Goal: Communication & Community: Share content

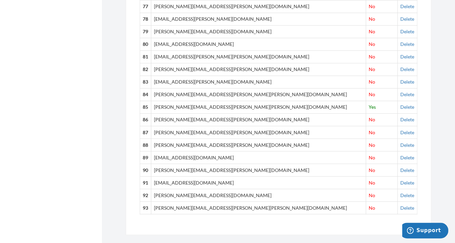
scroll to position [1236, 0]
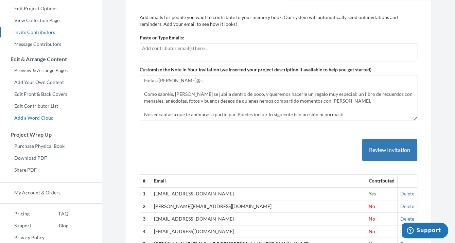
scroll to position [78, 0]
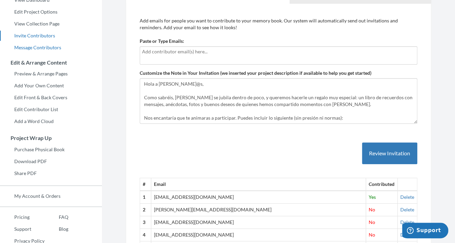
click at [43, 50] on link "Message Contributors" at bounding box center [51, 47] width 102 height 10
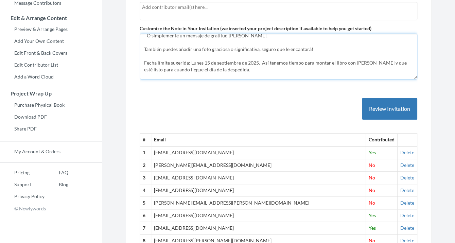
scroll to position [88, 0]
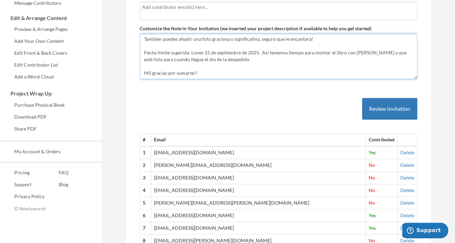
drag, startPoint x: 144, startPoint y: 41, endPoint x: 241, endPoint y: 89, distance: 108.6
click at [241, 79] on textarea "Hola a [PERSON_NAME]@s, Como sabréis, [PERSON_NAME] se jubila dentro de poco, y…" at bounding box center [278, 56] width 277 height 45
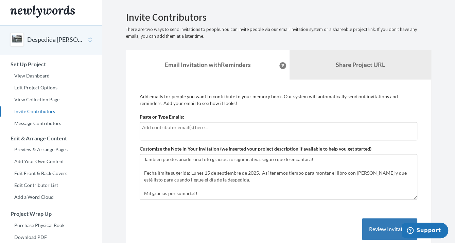
scroll to position [5, 0]
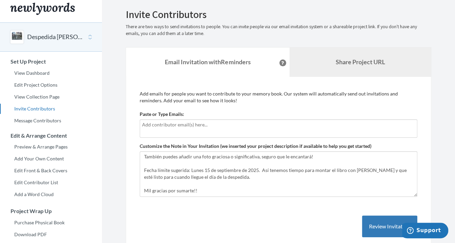
click at [365, 54] on link "Share Project URL" at bounding box center [360, 62] width 142 height 29
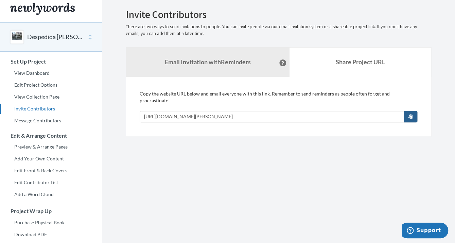
click at [409, 114] on span "button" at bounding box center [410, 116] width 5 height 5
click at [41, 146] on link "Preview & Arrange Pages" at bounding box center [51, 147] width 102 height 10
